Goal: Obtain resource: Obtain resource

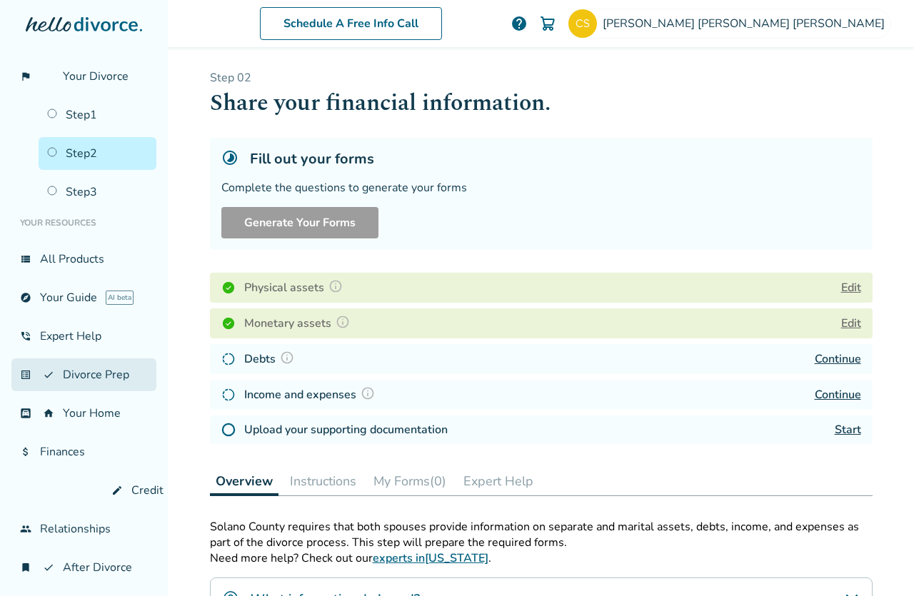
click at [99, 367] on link "list_alt_check Divorce Prep" at bounding box center [83, 375] width 145 height 33
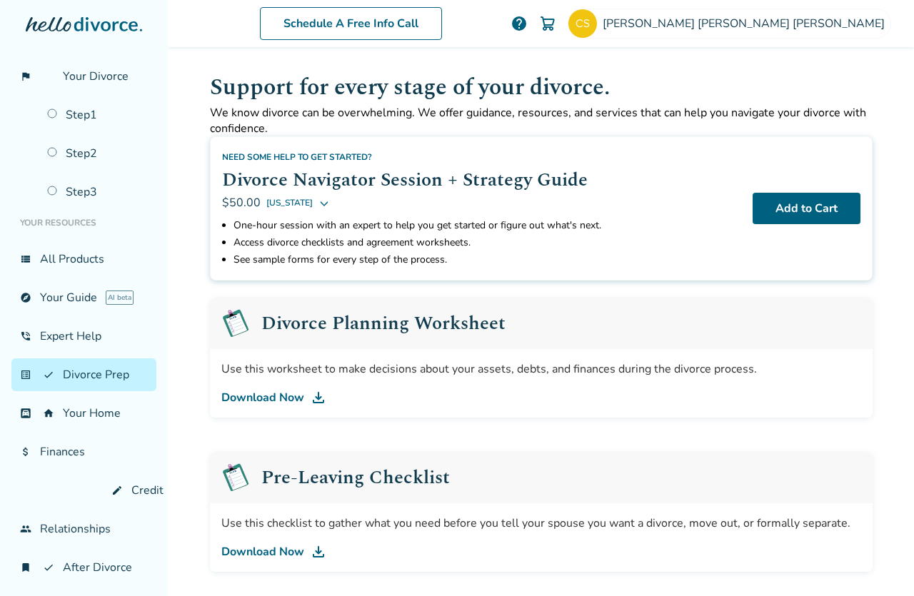
click at [269, 394] on link "Download Now" at bounding box center [541, 397] width 640 height 17
click at [59, 451] on link "attach_money Finances" at bounding box center [83, 452] width 145 height 33
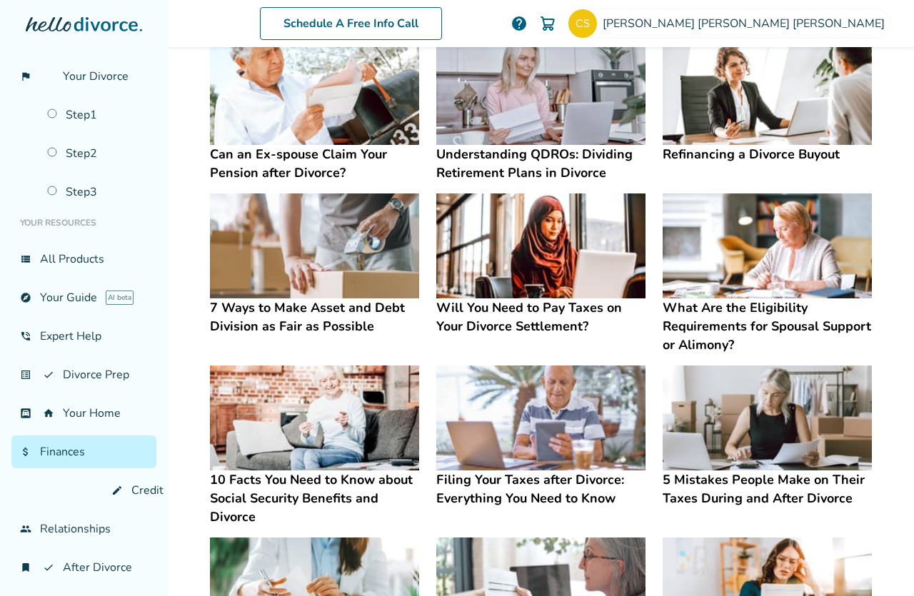
scroll to position [324, 0]
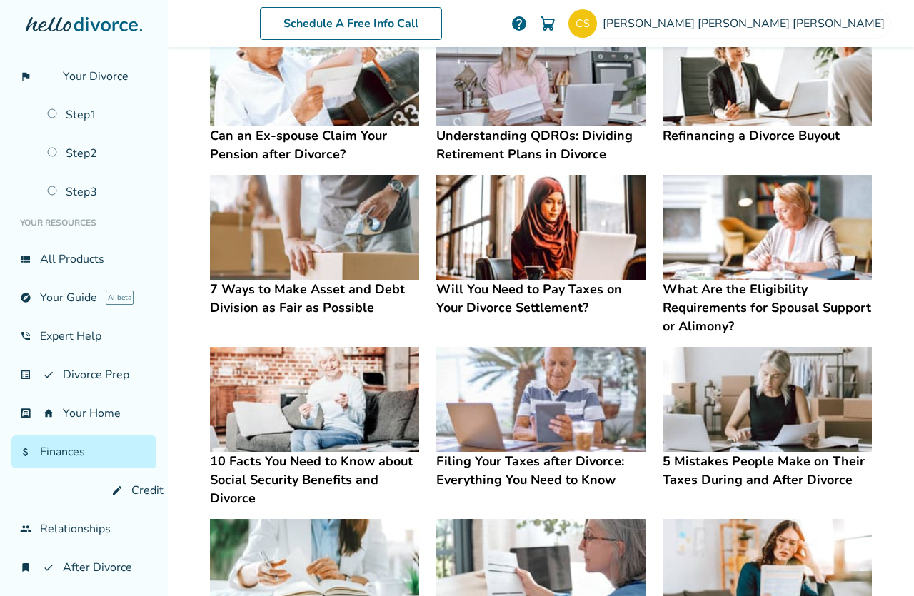
click at [329, 294] on h4 "7 Ways to Make Asset and Debt Division as Fair as Possible" at bounding box center [314, 298] width 209 height 37
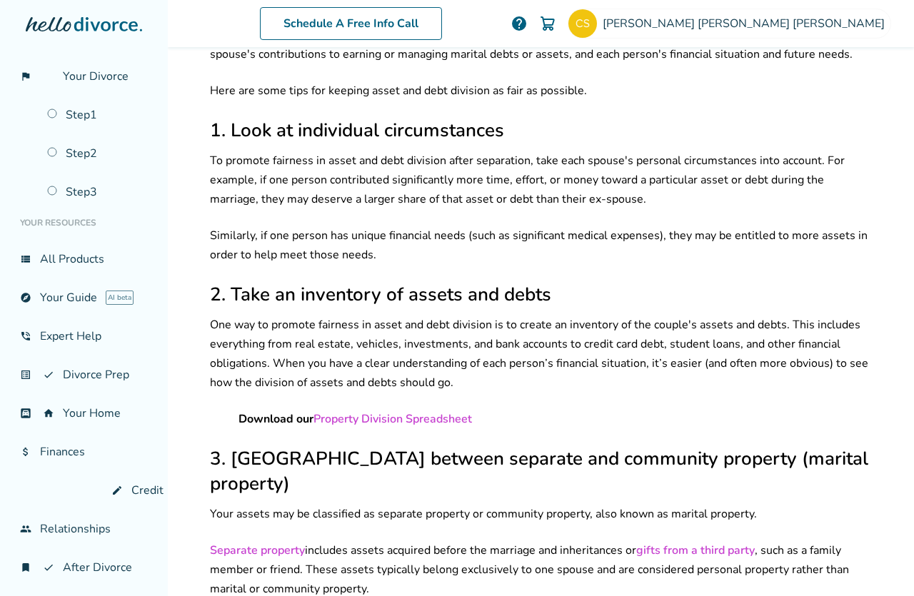
scroll to position [596, 0]
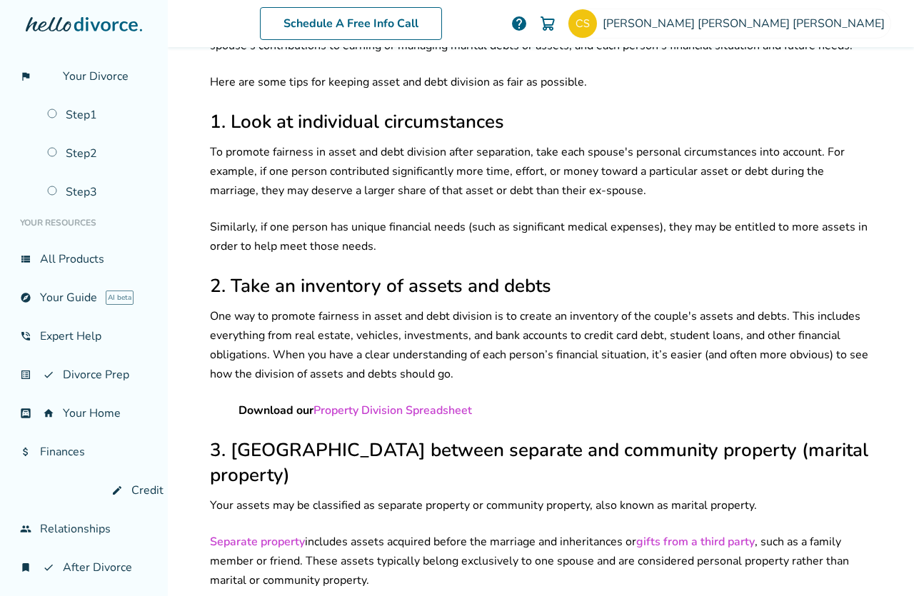
click at [406, 403] on link "Property Division Spreadsheet" at bounding box center [393, 411] width 159 height 16
